Goal: Check status

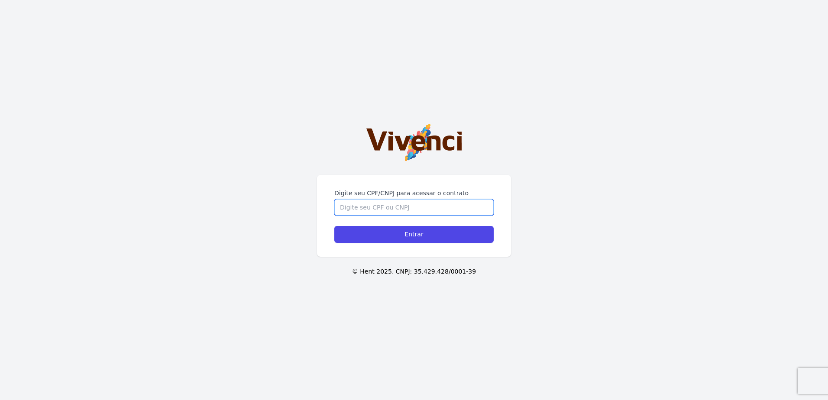
click at [380, 215] on input "Digite seu CPF/CNPJ para acessar o contrato" at bounding box center [413, 207] width 159 height 16
type input "4"
type input "48106261808"
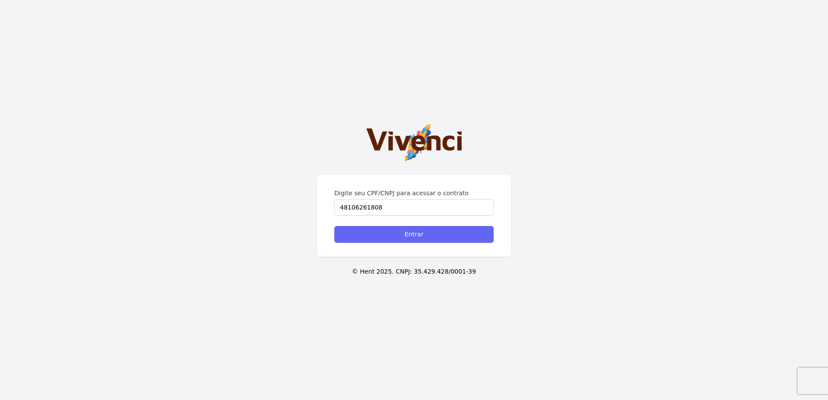
click at [385, 226] on form "Digite seu CPF/CNPJ para acessar o contrato 48106261808 Entrar" at bounding box center [413, 216] width 159 height 54
click at [382, 230] on input "Entrar" at bounding box center [413, 234] width 159 height 17
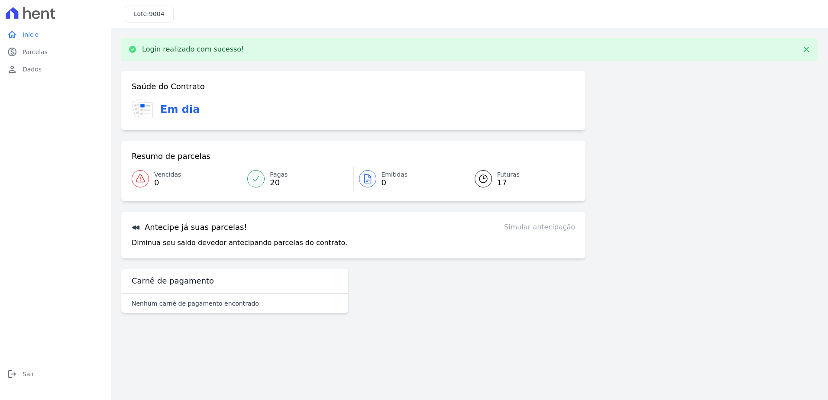
click at [488, 182] on icon at bounding box center [483, 179] width 10 height 10
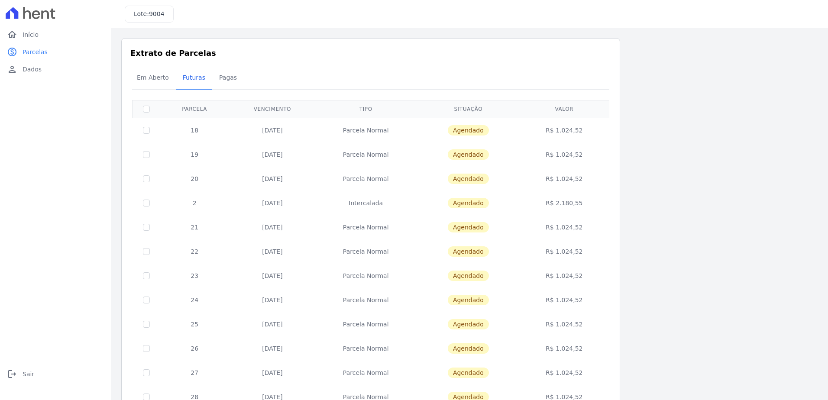
drag, startPoint x: 565, startPoint y: 128, endPoint x: 597, endPoint y: 132, distance: 32.7
click at [597, 132] on td "R$ 1.024,52" at bounding box center [564, 130] width 87 height 25
